Goal: Navigation & Orientation: Understand site structure

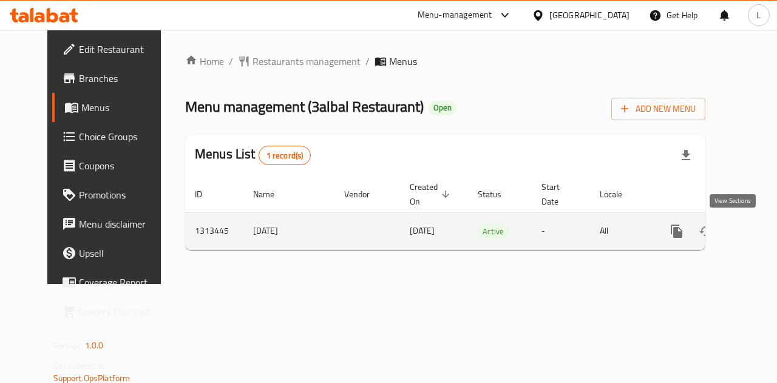
click at [757, 237] on icon "enhanced table" at bounding box center [764, 231] width 15 height 15
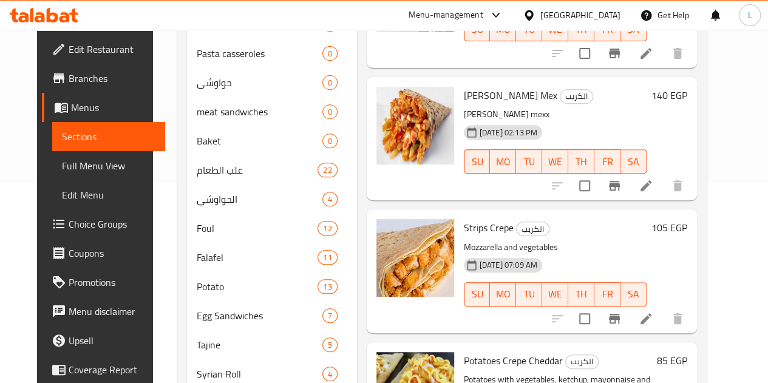
scroll to position [80, 0]
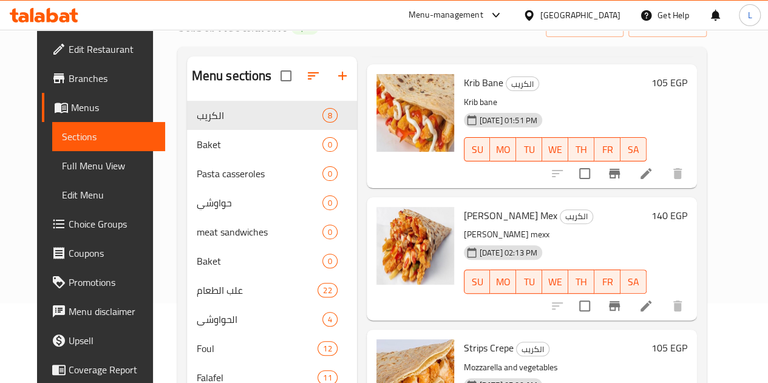
click at [69, 81] on span "Branches" at bounding box center [112, 78] width 87 height 15
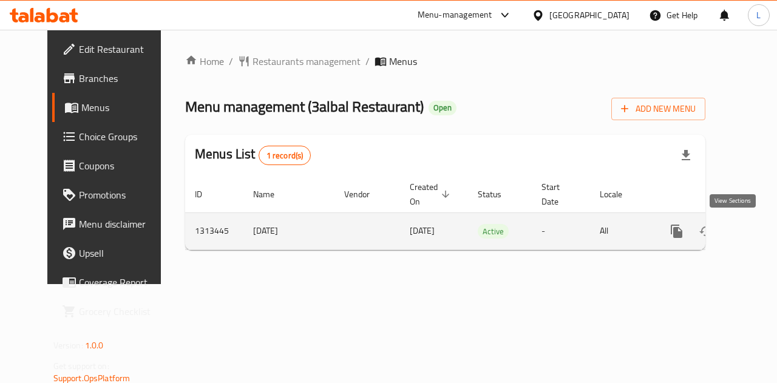
click at [759, 232] on icon "enhanced table" at bounding box center [764, 231] width 11 height 11
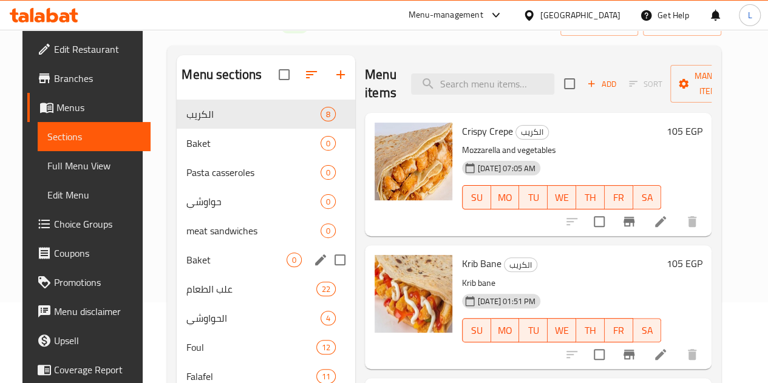
scroll to position [80, 0]
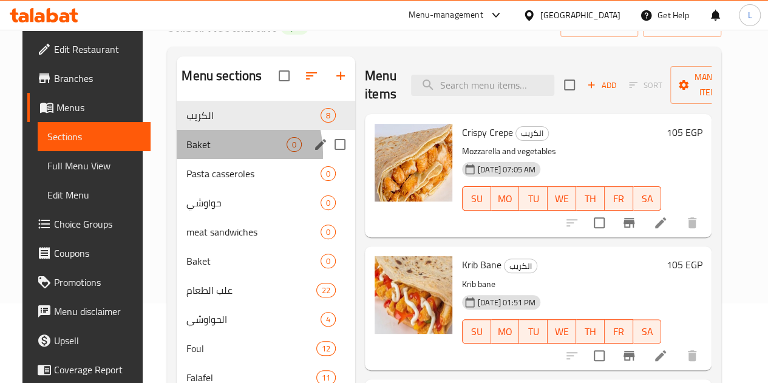
click at [200, 159] on div "Baket 0" at bounding box center [266, 144] width 178 height 29
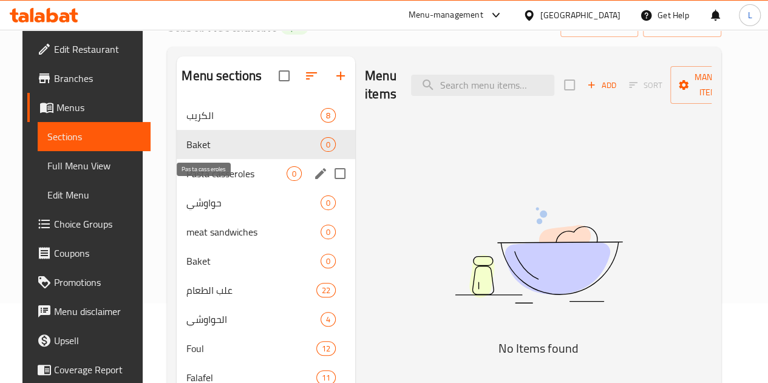
click at [214, 181] on span "Pasta casseroles" at bounding box center [236, 173] width 100 height 15
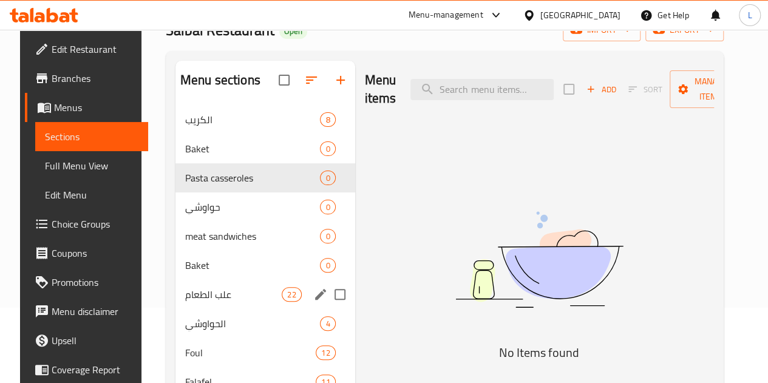
scroll to position [19, 0]
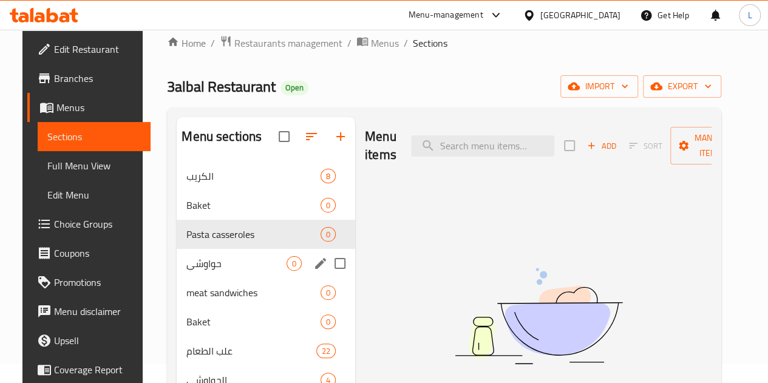
click at [219, 271] on div "حواوشي 0" at bounding box center [266, 263] width 178 height 29
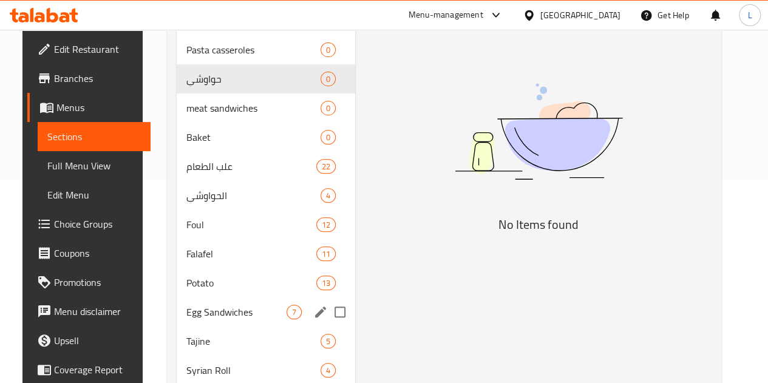
scroll to position [80, 0]
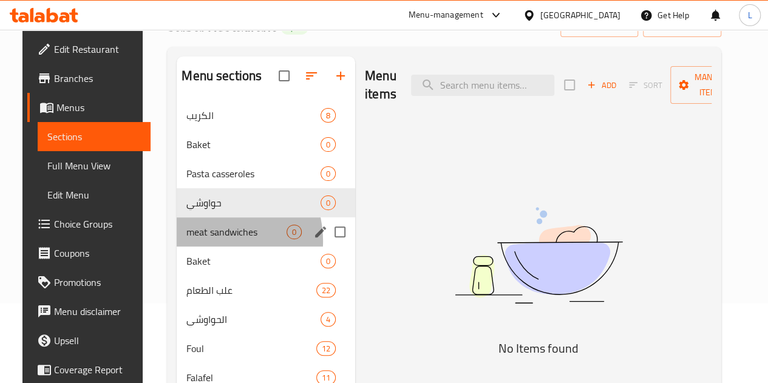
click at [194, 246] on div "meat sandwiches 0" at bounding box center [266, 231] width 178 height 29
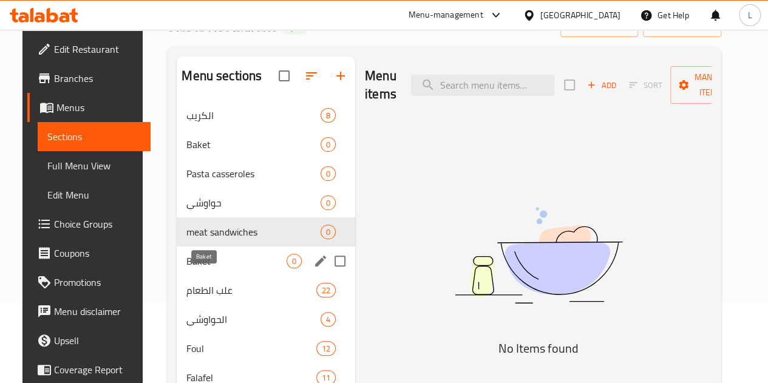
click at [204, 268] on span "Baket" at bounding box center [236, 261] width 100 height 15
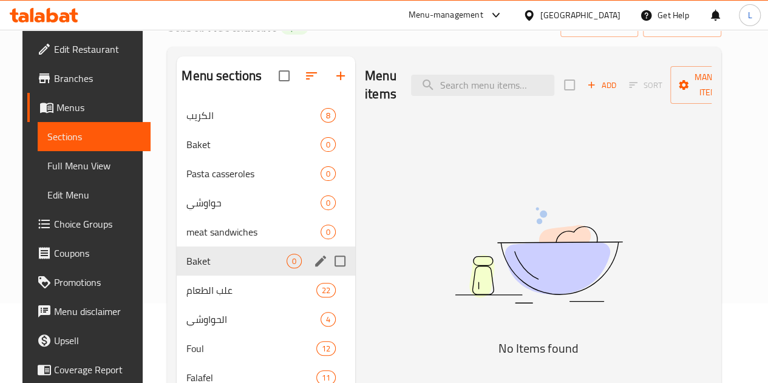
click at [209, 298] on div "علب الطعام 22" at bounding box center [266, 290] width 178 height 29
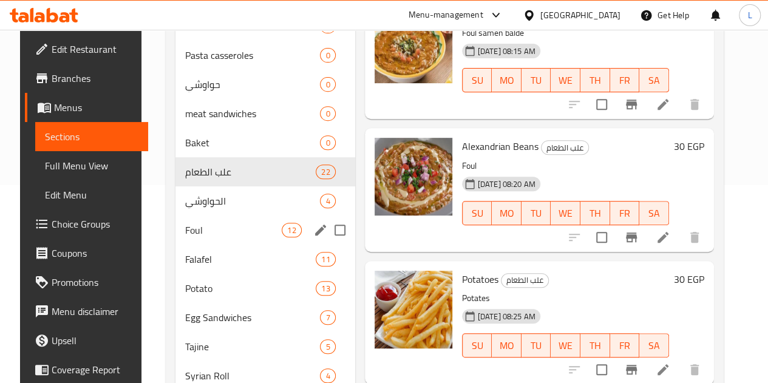
scroll to position [199, 0]
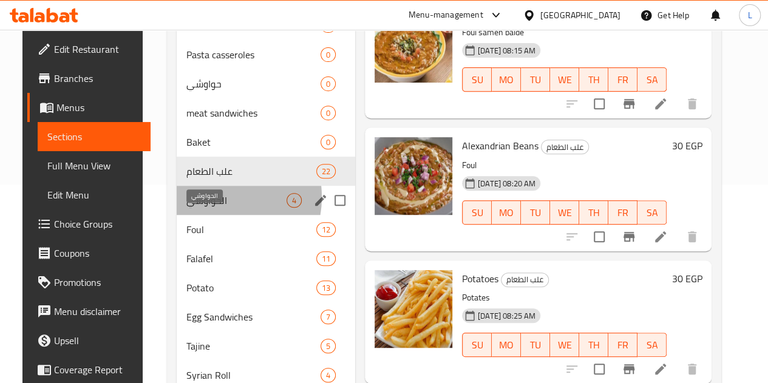
click at [197, 208] on span "الحواوشي" at bounding box center [236, 200] width 100 height 15
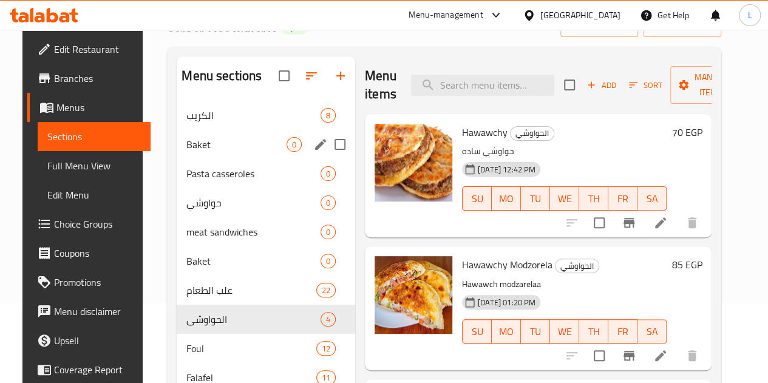
scroll to position [140, 0]
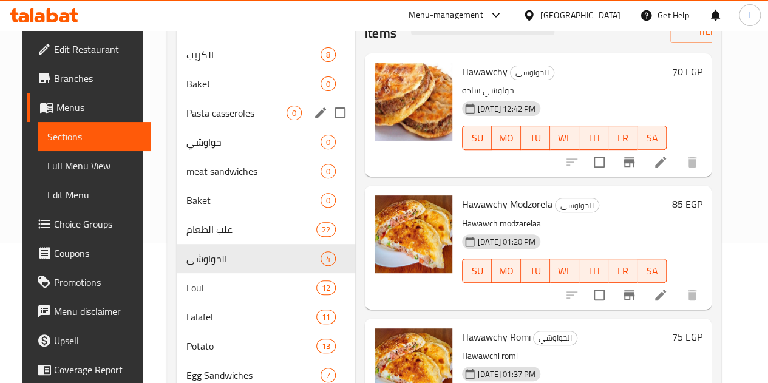
click at [194, 127] on div "Pasta casseroles 0" at bounding box center [266, 112] width 178 height 29
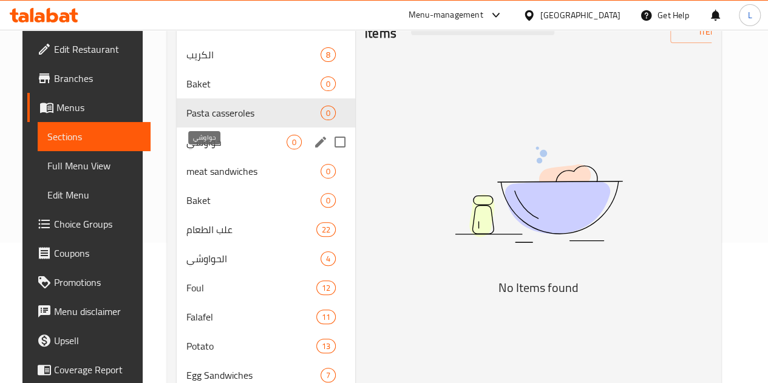
click at [208, 149] on span "حواوشي" at bounding box center [236, 142] width 100 height 15
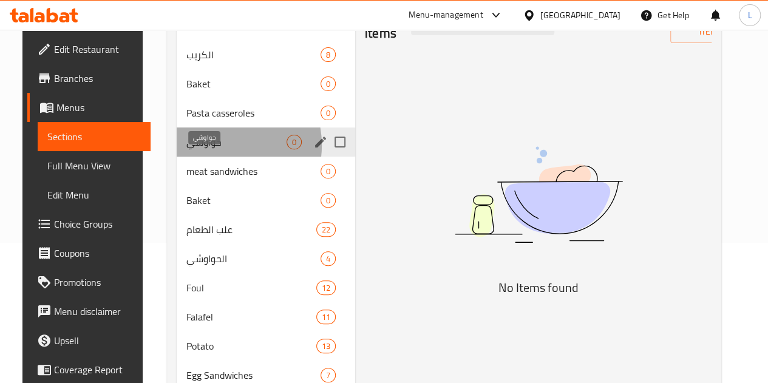
click at [208, 149] on span "حواوشي" at bounding box center [236, 142] width 100 height 15
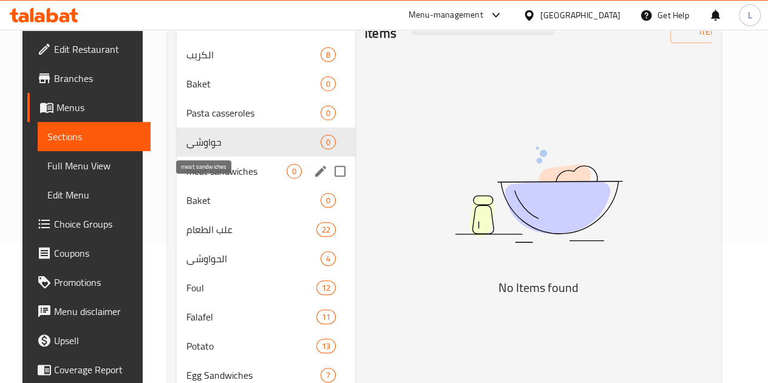
click at [221, 178] on span "meat sandwiches" at bounding box center [236, 171] width 100 height 15
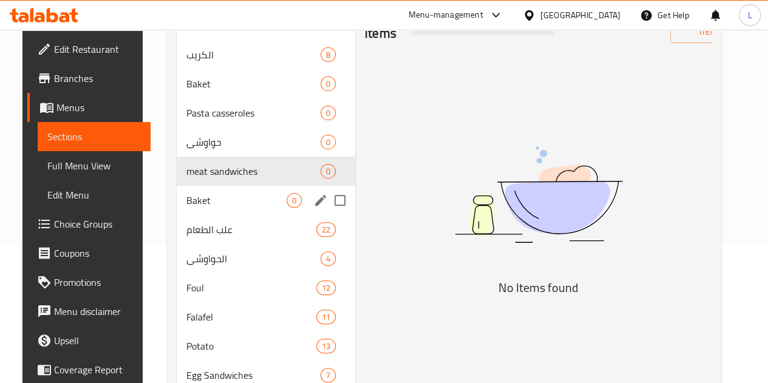
click at [222, 208] on span "Baket" at bounding box center [236, 200] width 100 height 15
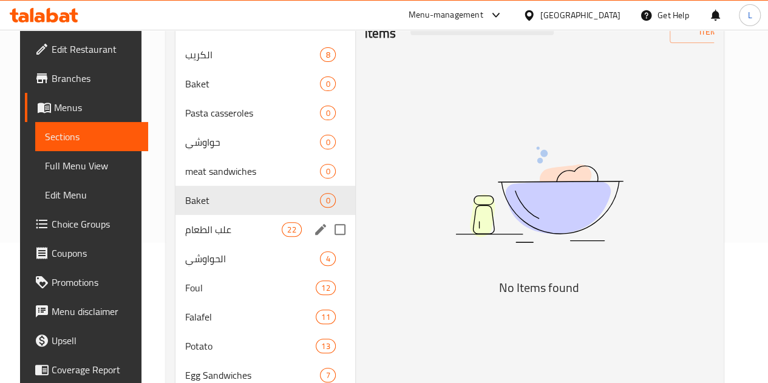
drag, startPoint x: 222, startPoint y: 240, endPoint x: 220, endPoint y: 254, distance: 13.5
click at [222, 237] on span "علب الطعام" at bounding box center [233, 229] width 97 height 15
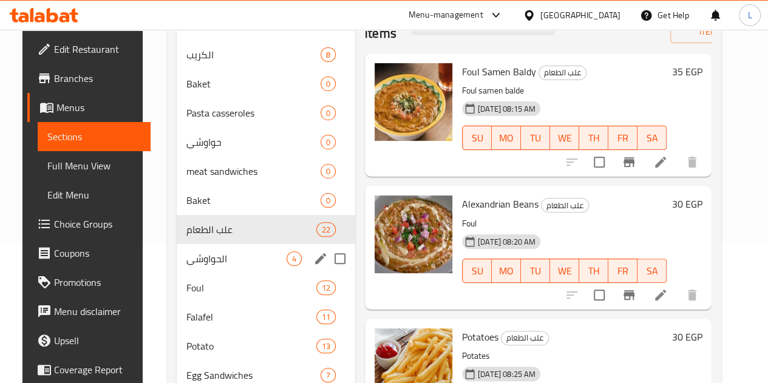
click at [217, 262] on div "الحواوشي 4" at bounding box center [266, 258] width 178 height 29
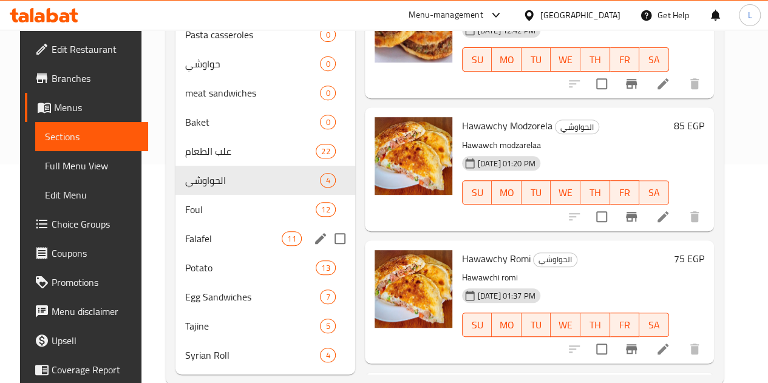
scroll to position [201, 0]
